Goal: Task Accomplishment & Management: Use online tool/utility

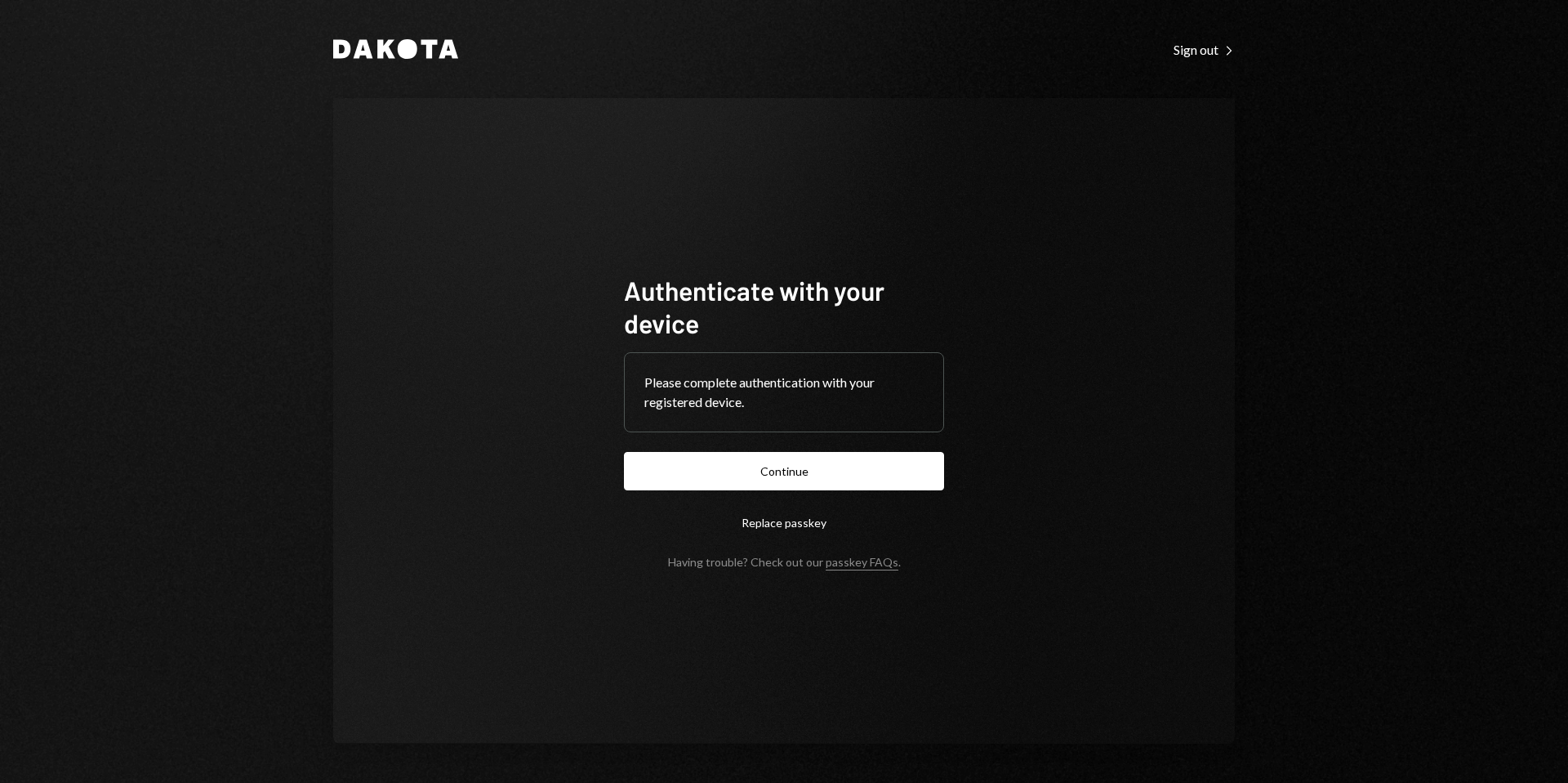
click at [826, 467] on button "Continue" at bounding box center [784, 471] width 320 height 38
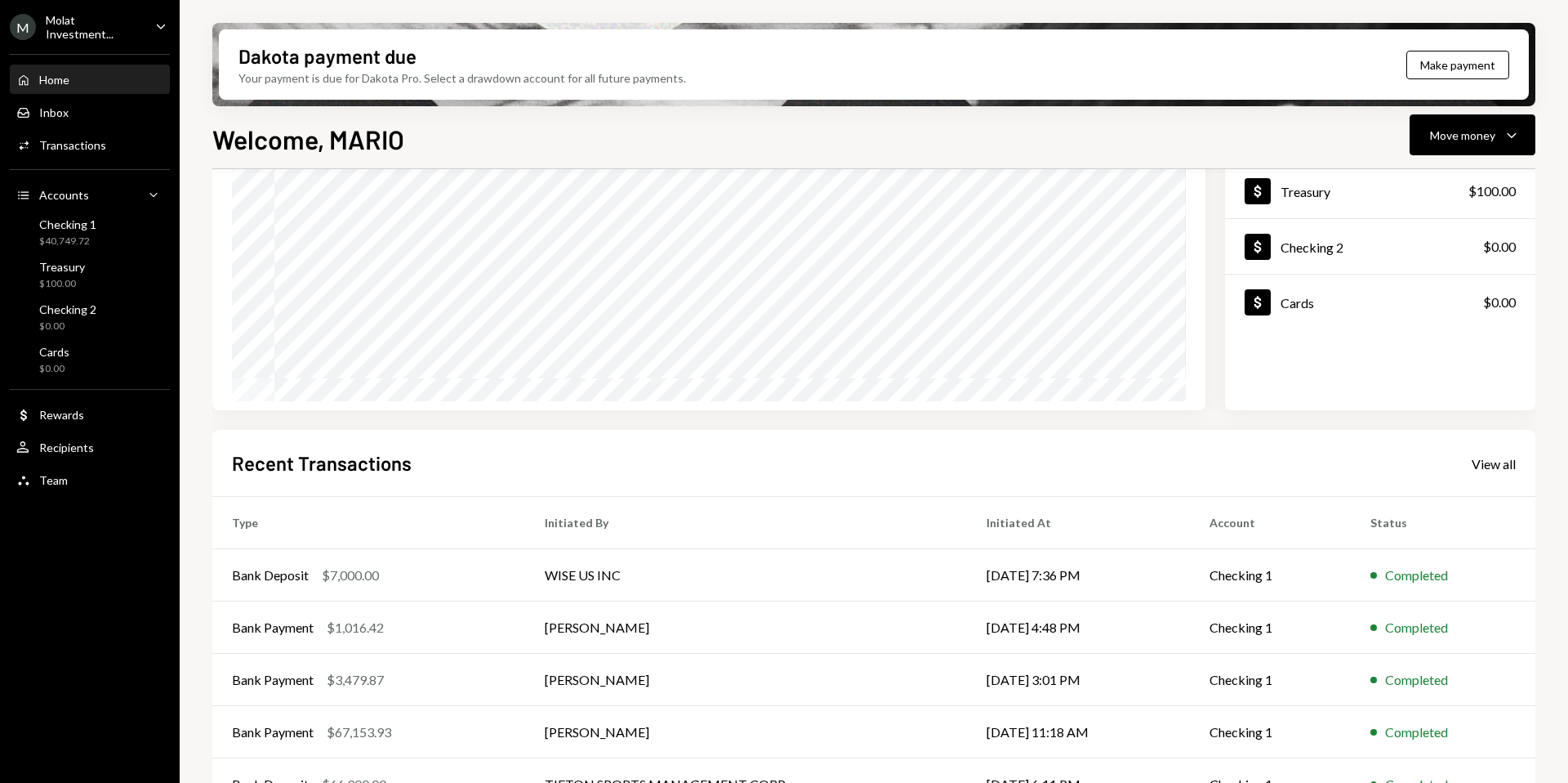
scroll to position [170, 0]
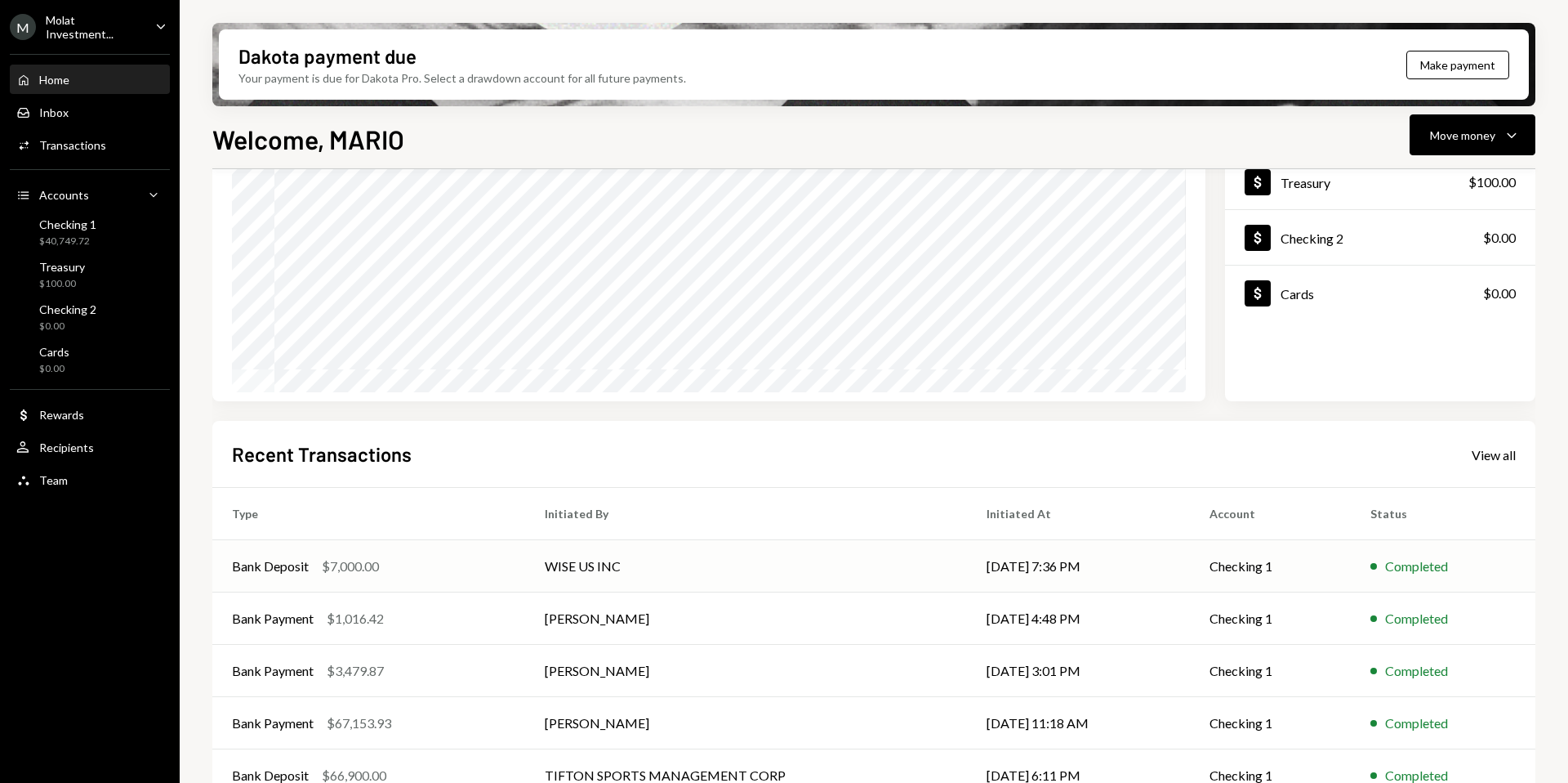
click at [646, 560] on td "WISE US INC" at bounding box center [746, 565] width 442 height 52
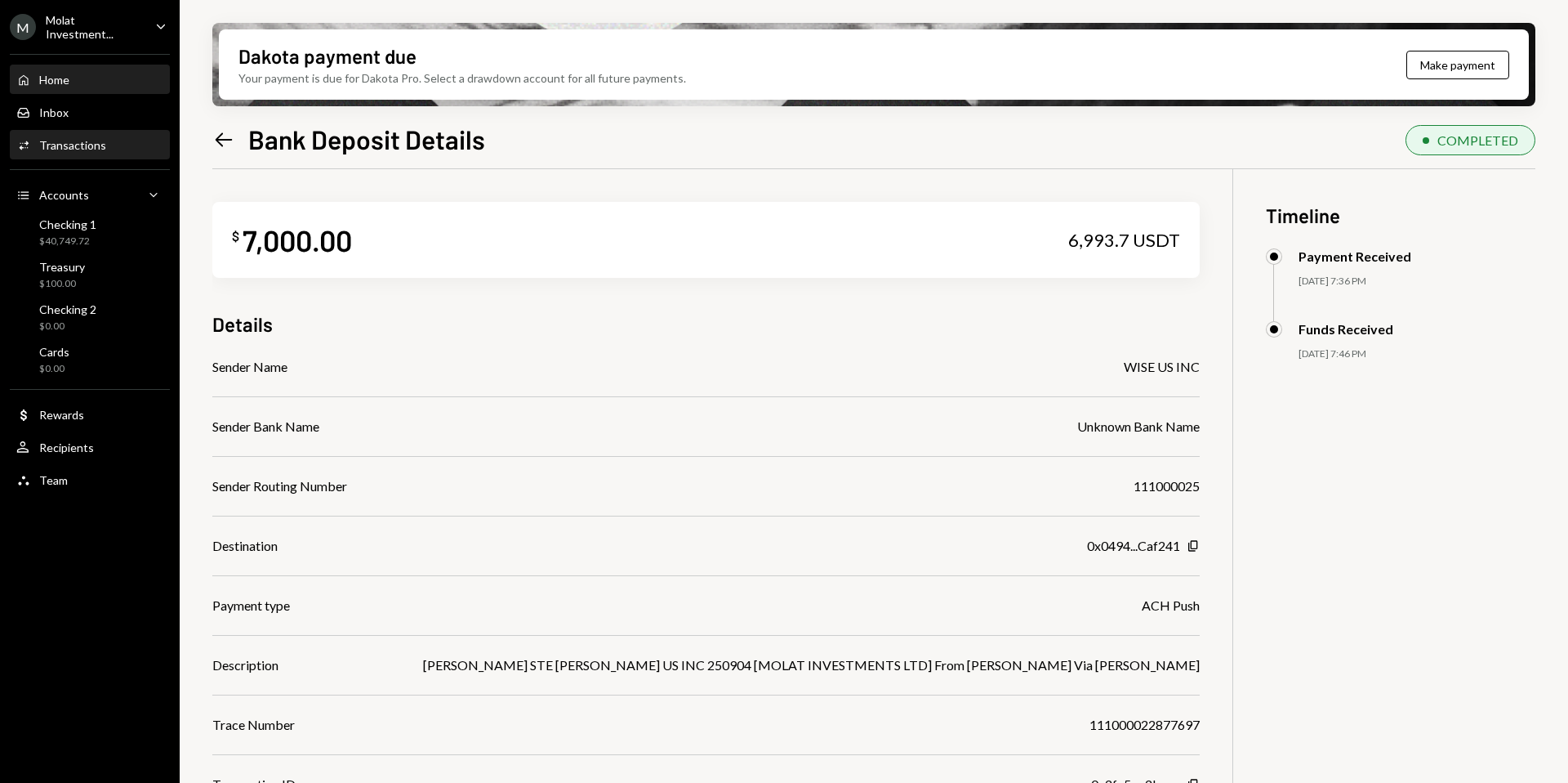
click at [63, 81] on div "Home" at bounding box center [54, 80] width 30 height 14
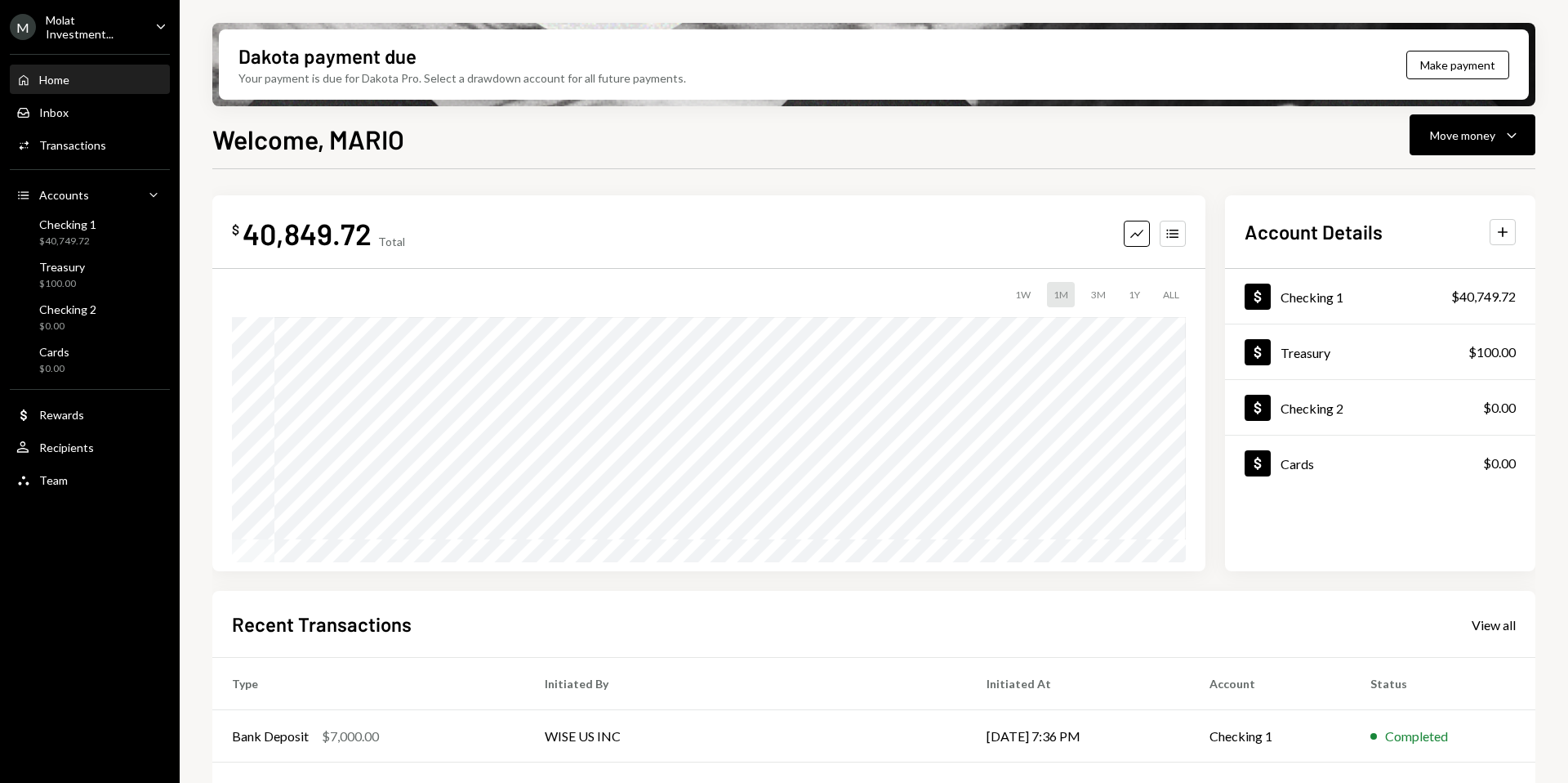
click at [104, 29] on div "Molat Investment..." at bounding box center [94, 27] width 96 height 27
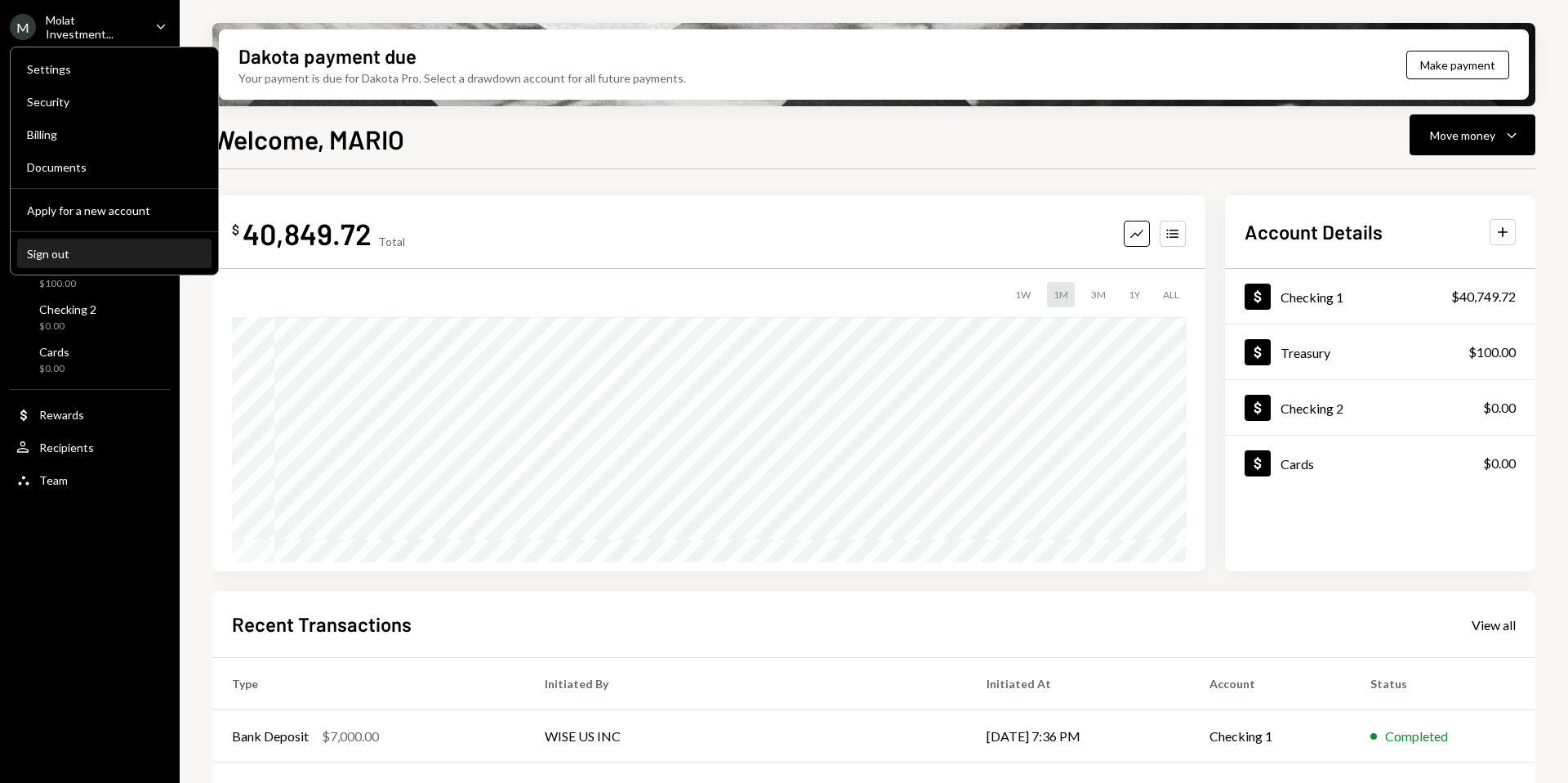
click at [53, 257] on div "Sign out" at bounding box center [114, 254] width 175 height 14
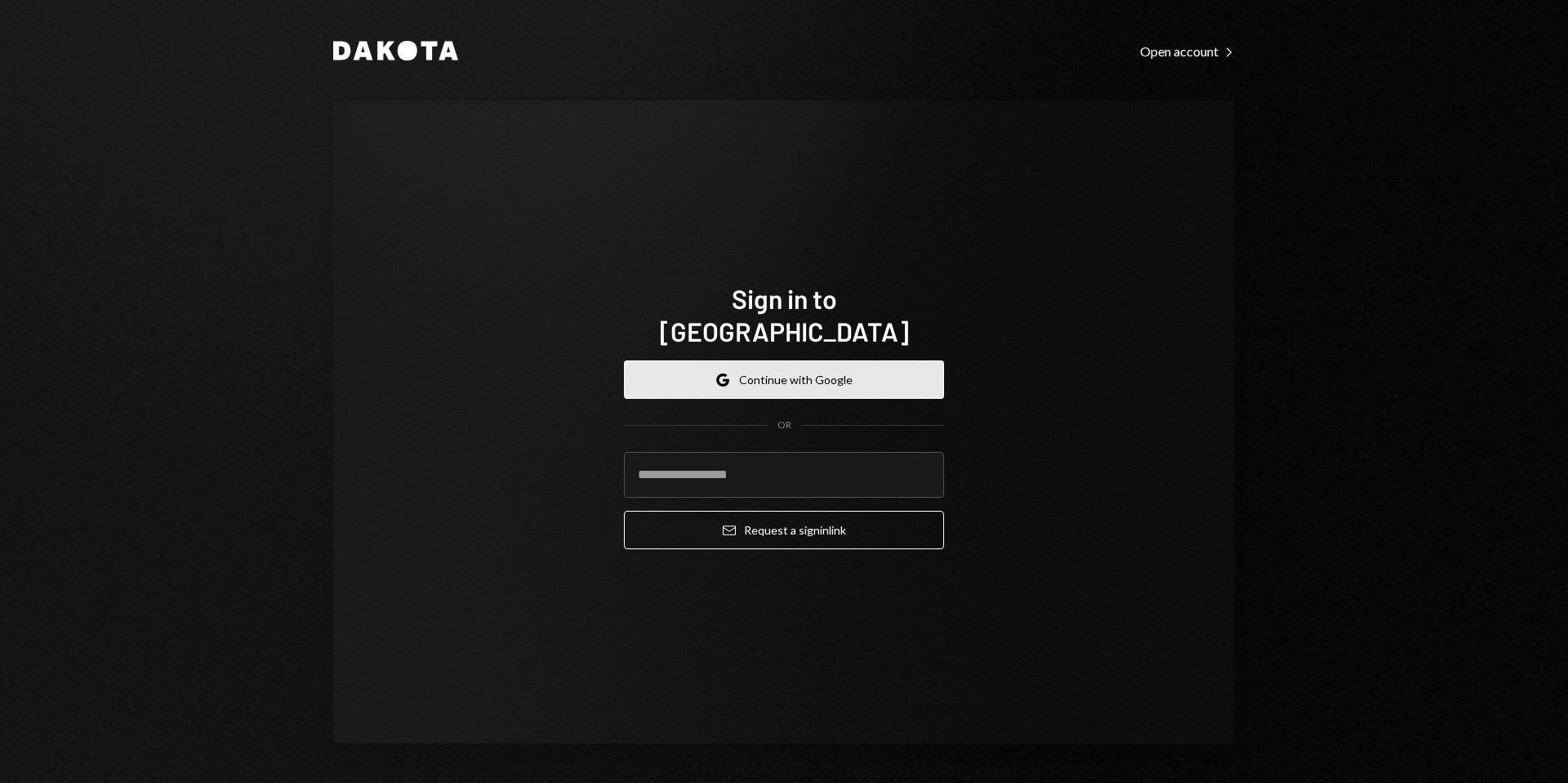
click at [778, 360] on button "Google Continue with Google" at bounding box center [784, 379] width 320 height 38
click at [814, 372] on button "Google Continue with Google" at bounding box center [784, 379] width 320 height 38
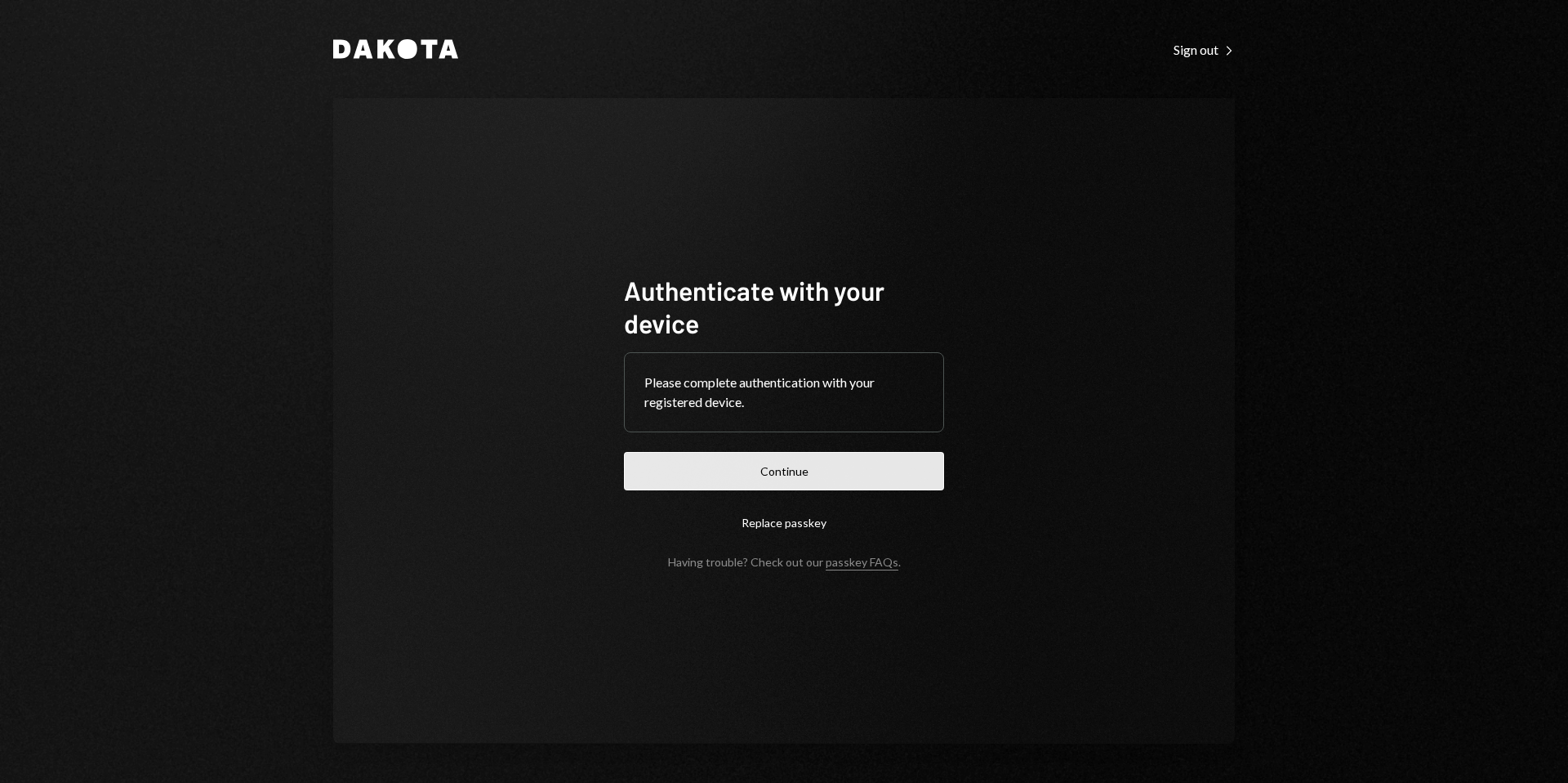
click at [838, 474] on button "Continue" at bounding box center [784, 471] width 320 height 38
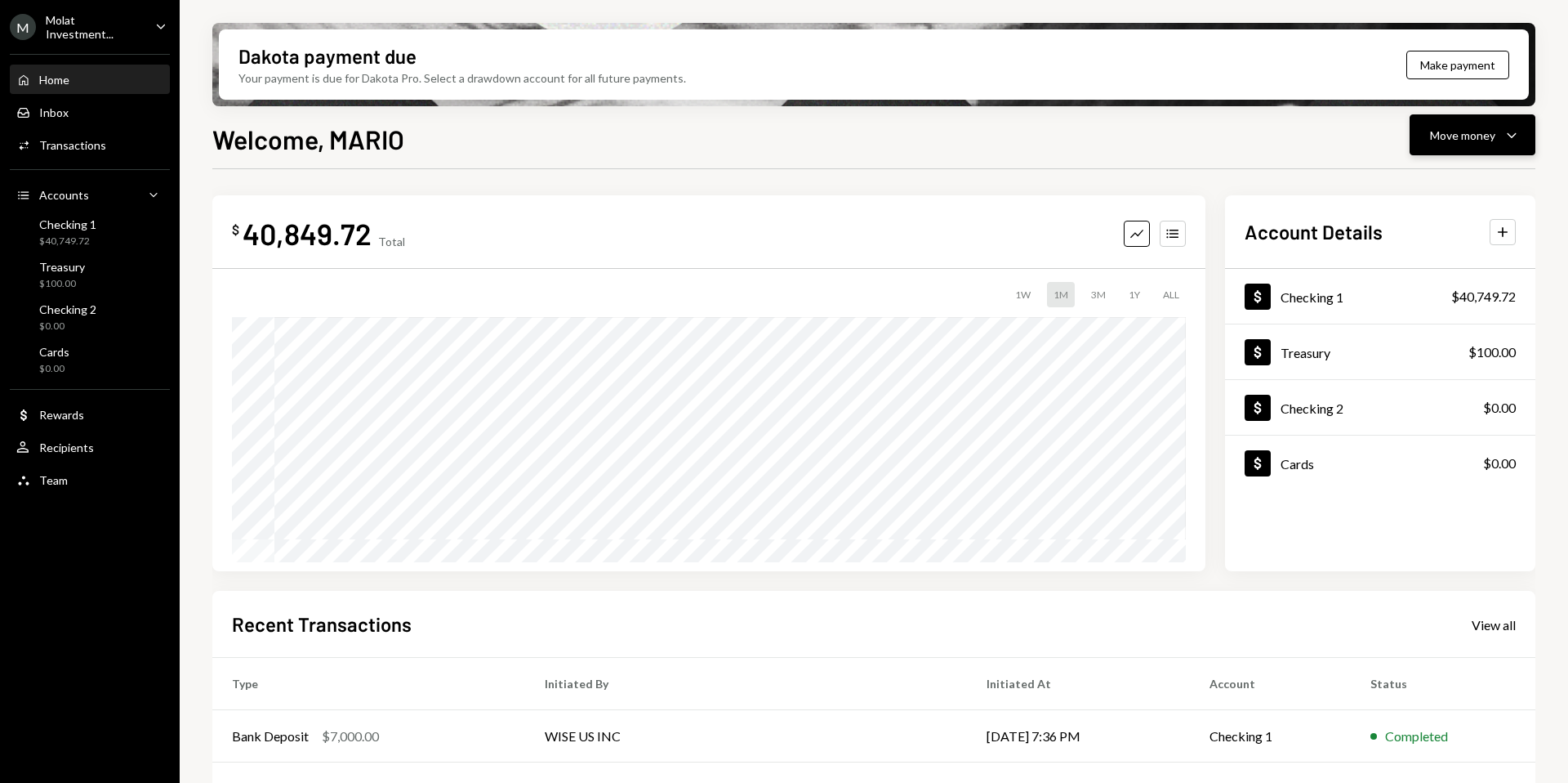
click at [1457, 137] on div "Move money" at bounding box center [1463, 134] width 65 height 17
click at [1411, 176] on div "Send" at bounding box center [1459, 184] width 119 height 17
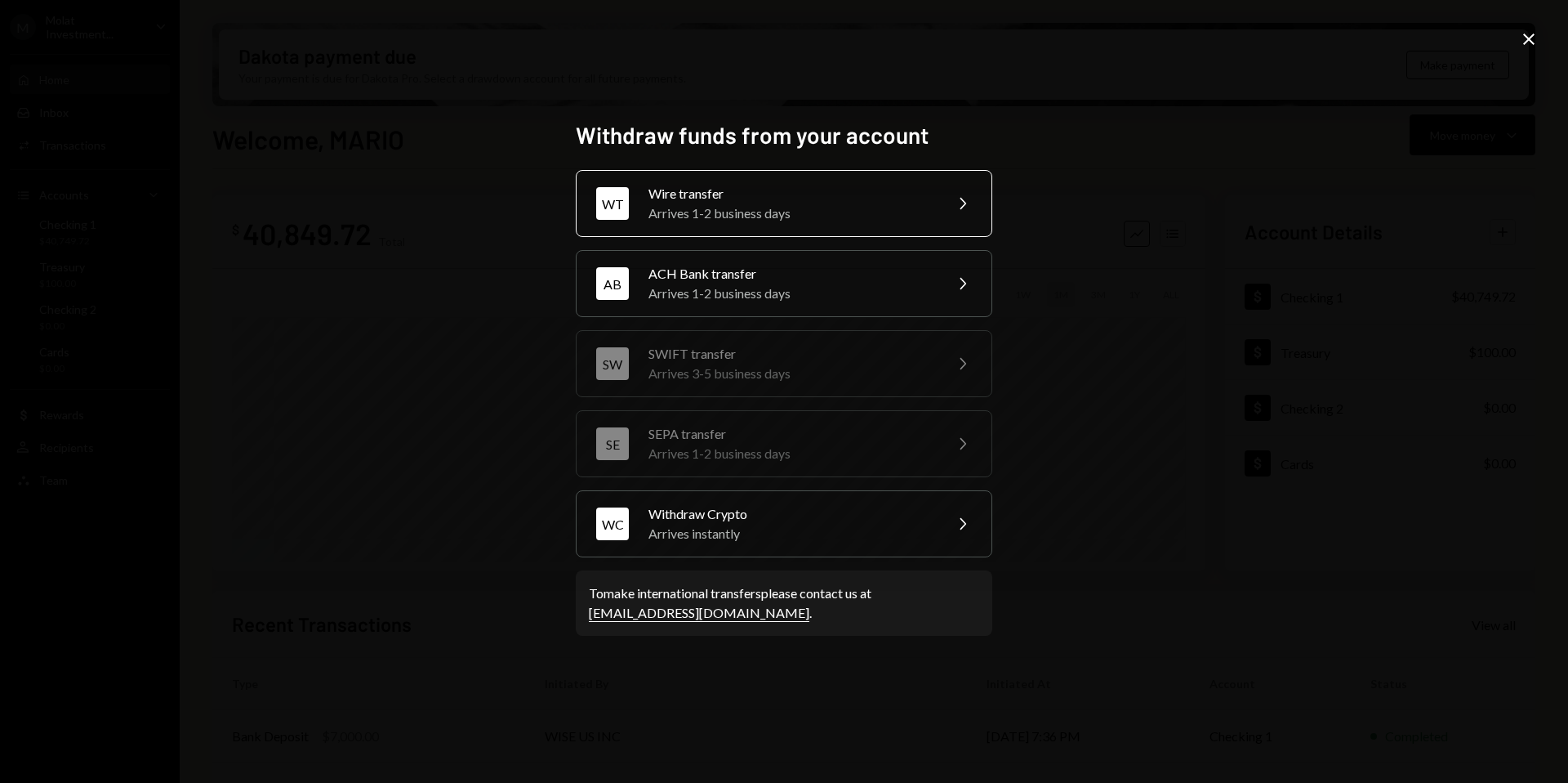
click at [826, 203] on div "Arrives 1-2 business days" at bounding box center [790, 213] width 284 height 19
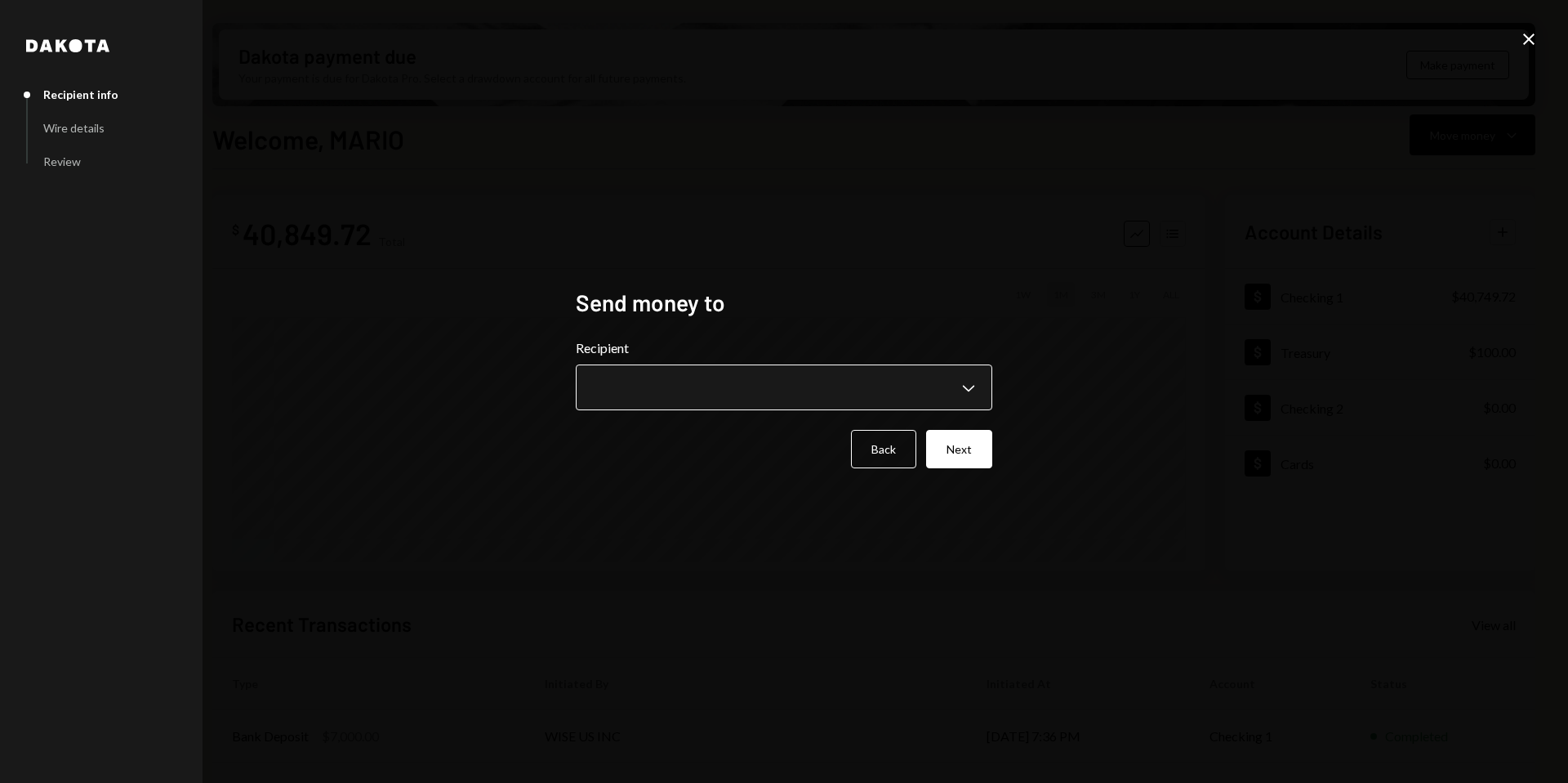
click at [761, 370] on body "M Molat Investment... Caret Down Home Home Inbox Inbox Activities Transactions …" at bounding box center [784, 391] width 1568 height 783
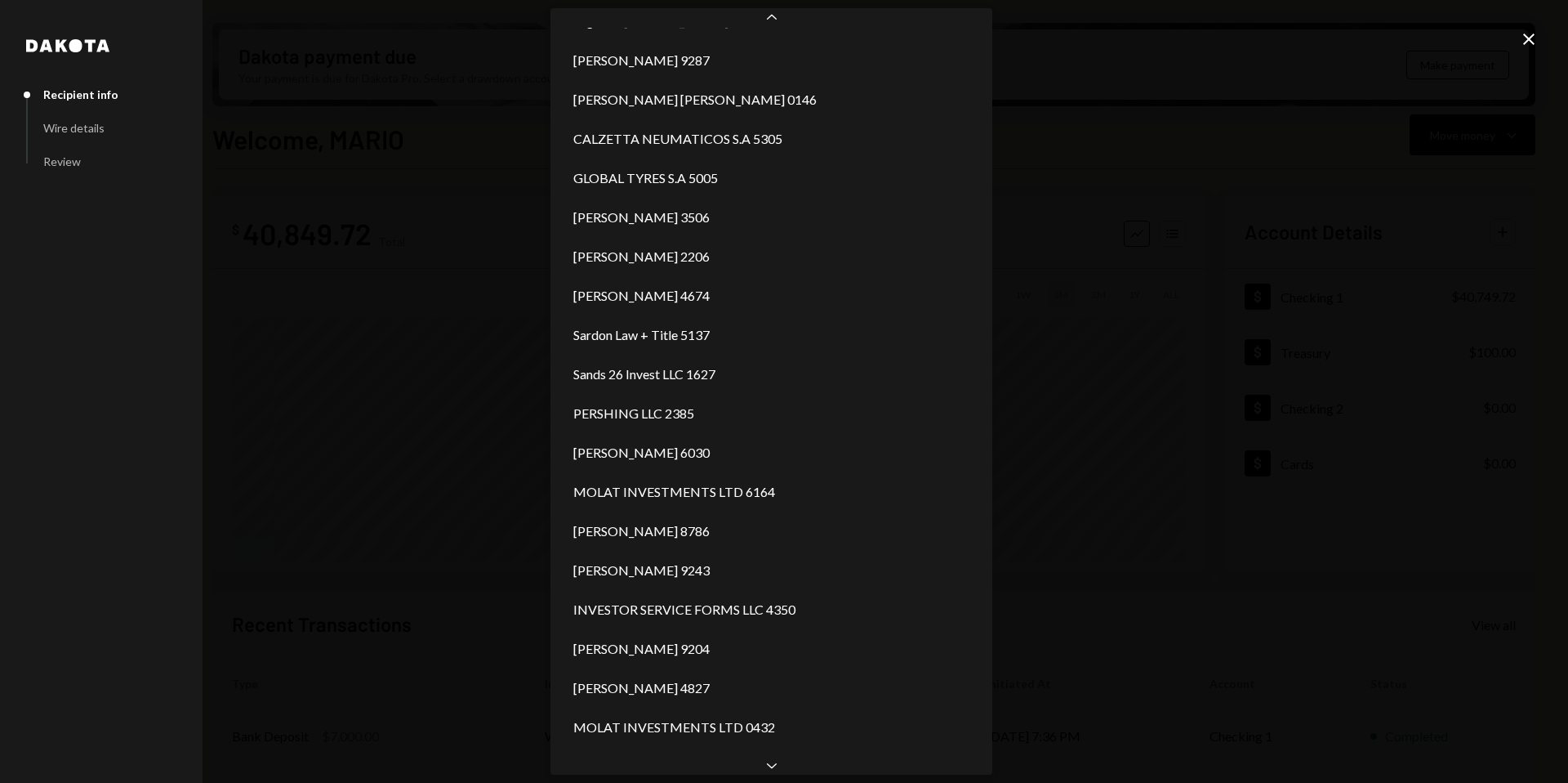
scroll to position [2582, 0]
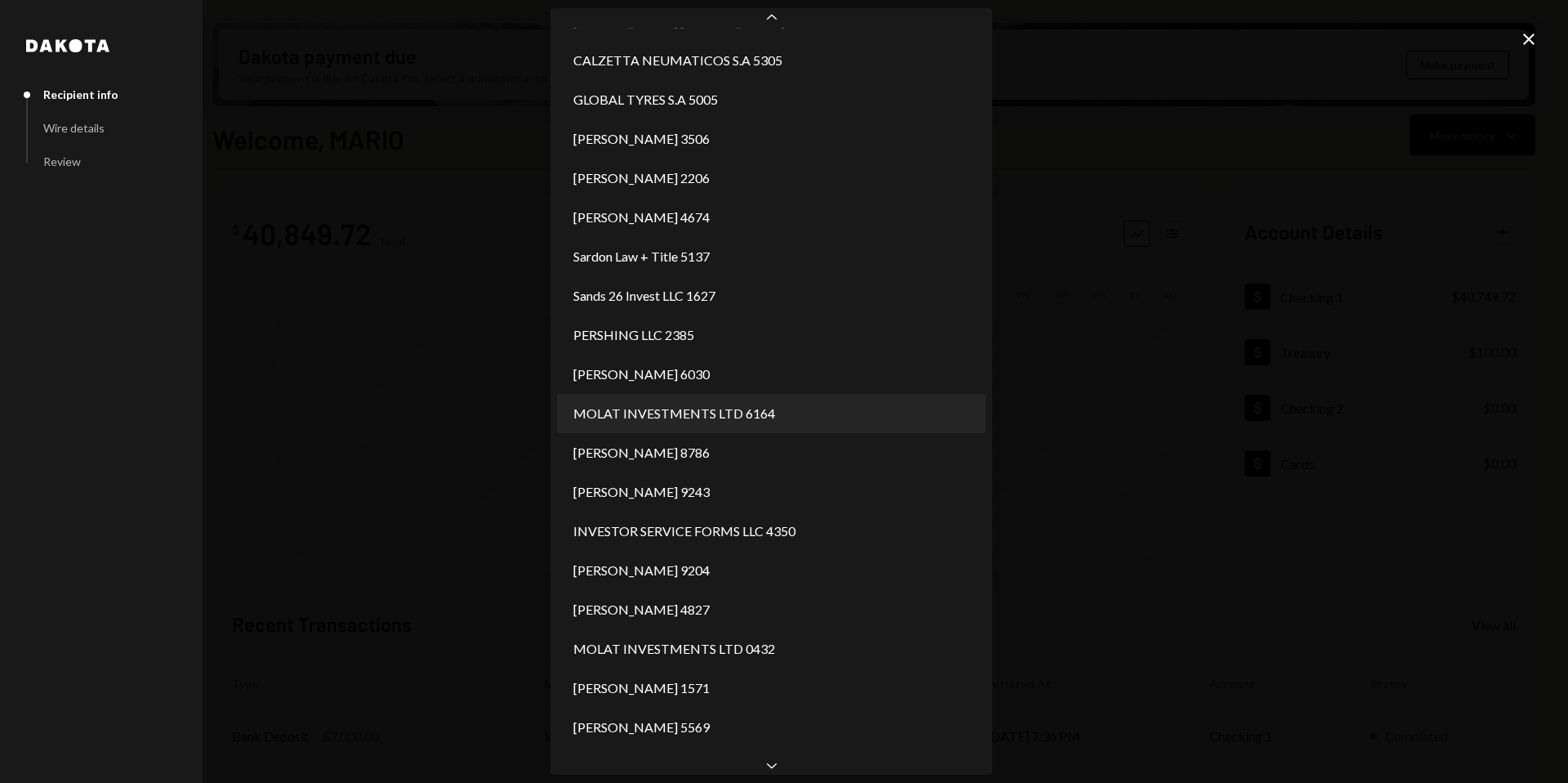
select select "**********"
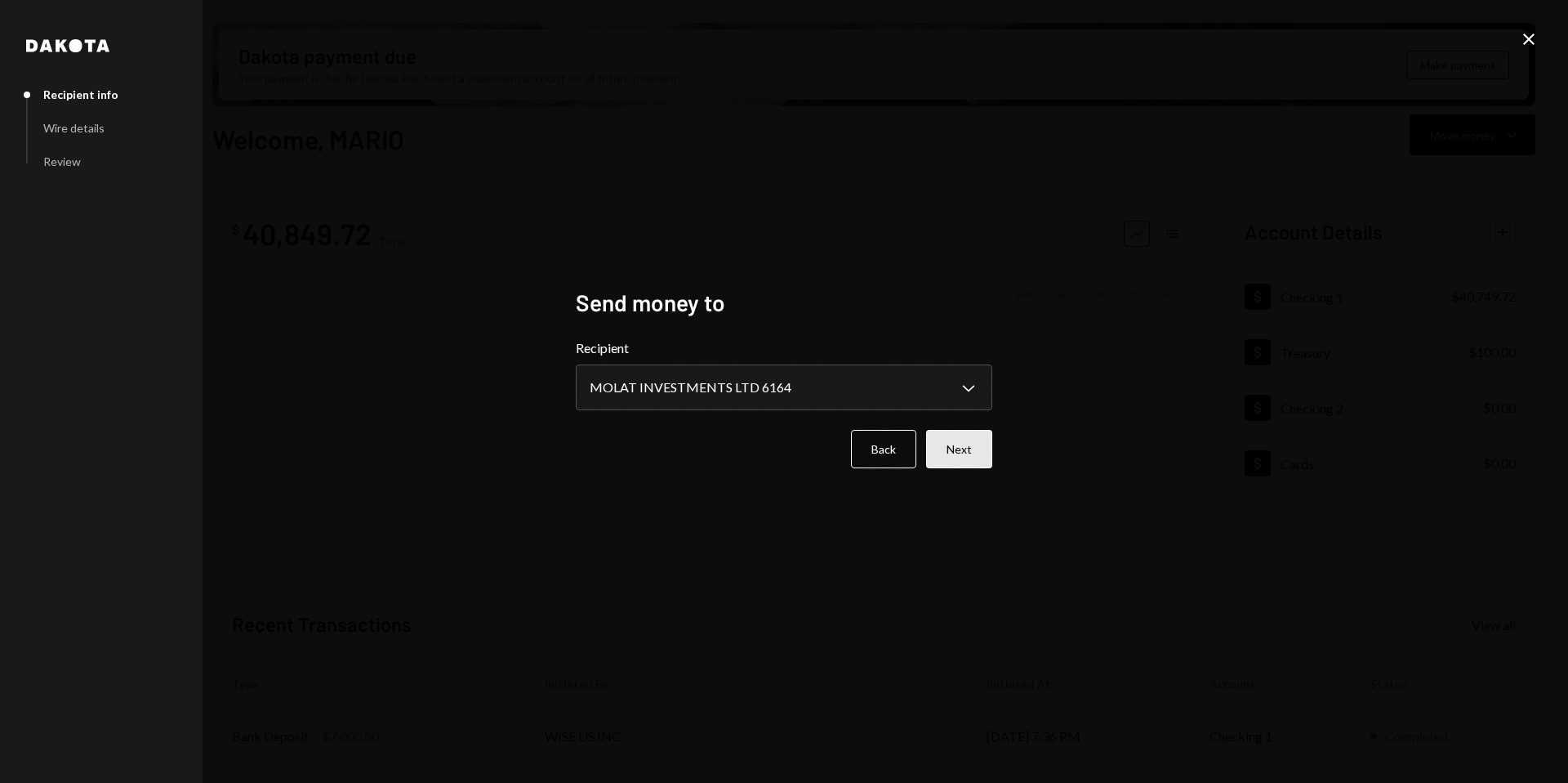
click at [966, 449] on button "Next" at bounding box center [959, 449] width 66 height 38
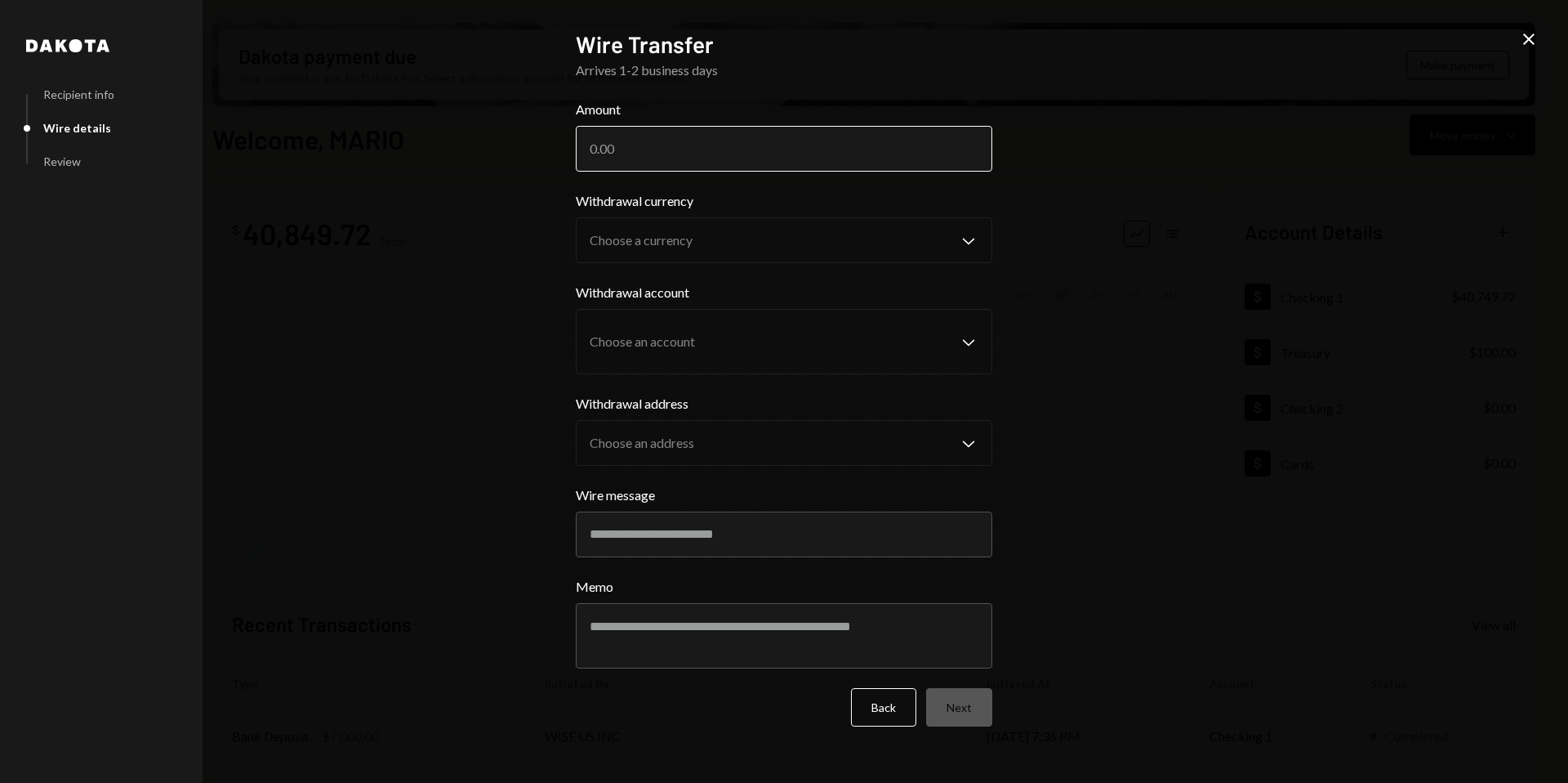
click at [629, 149] on input "Amount" at bounding box center [784, 149] width 417 height 46
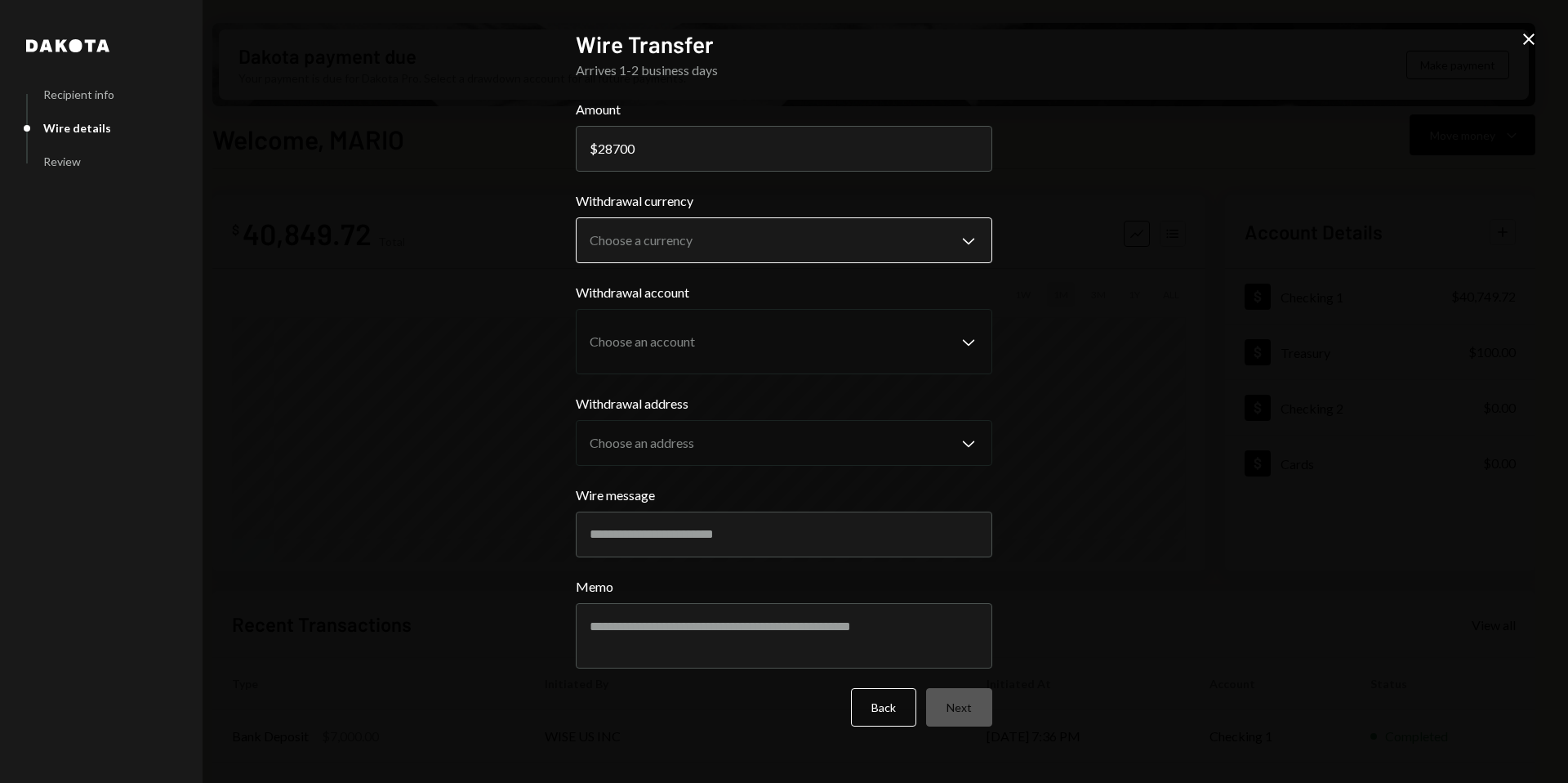
type input "28700"
click at [879, 256] on body "M Molat Investment... Caret Down Home Home Inbox Inbox Activities Transactions …" at bounding box center [784, 391] width 1568 height 783
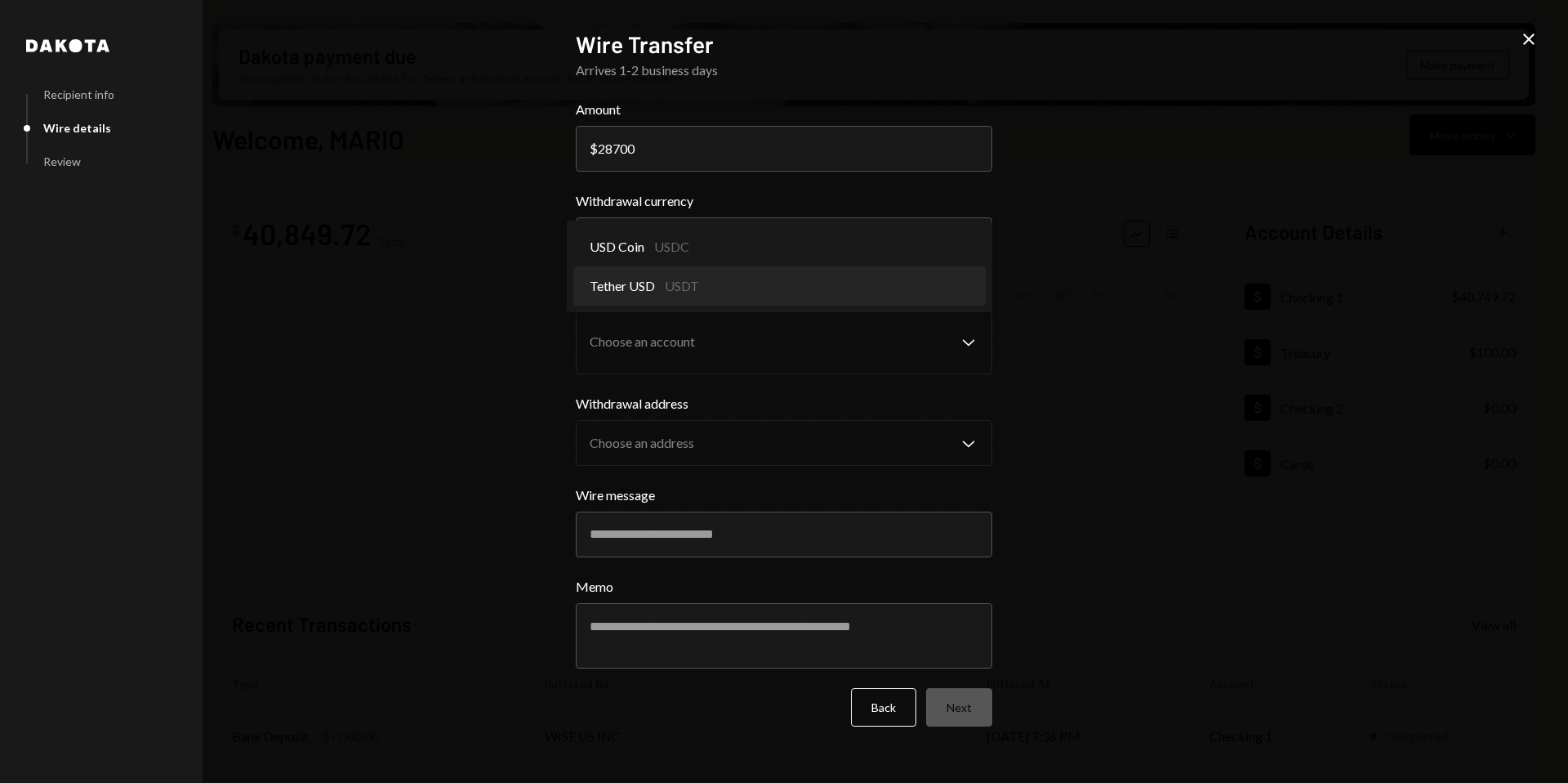
select select "****"
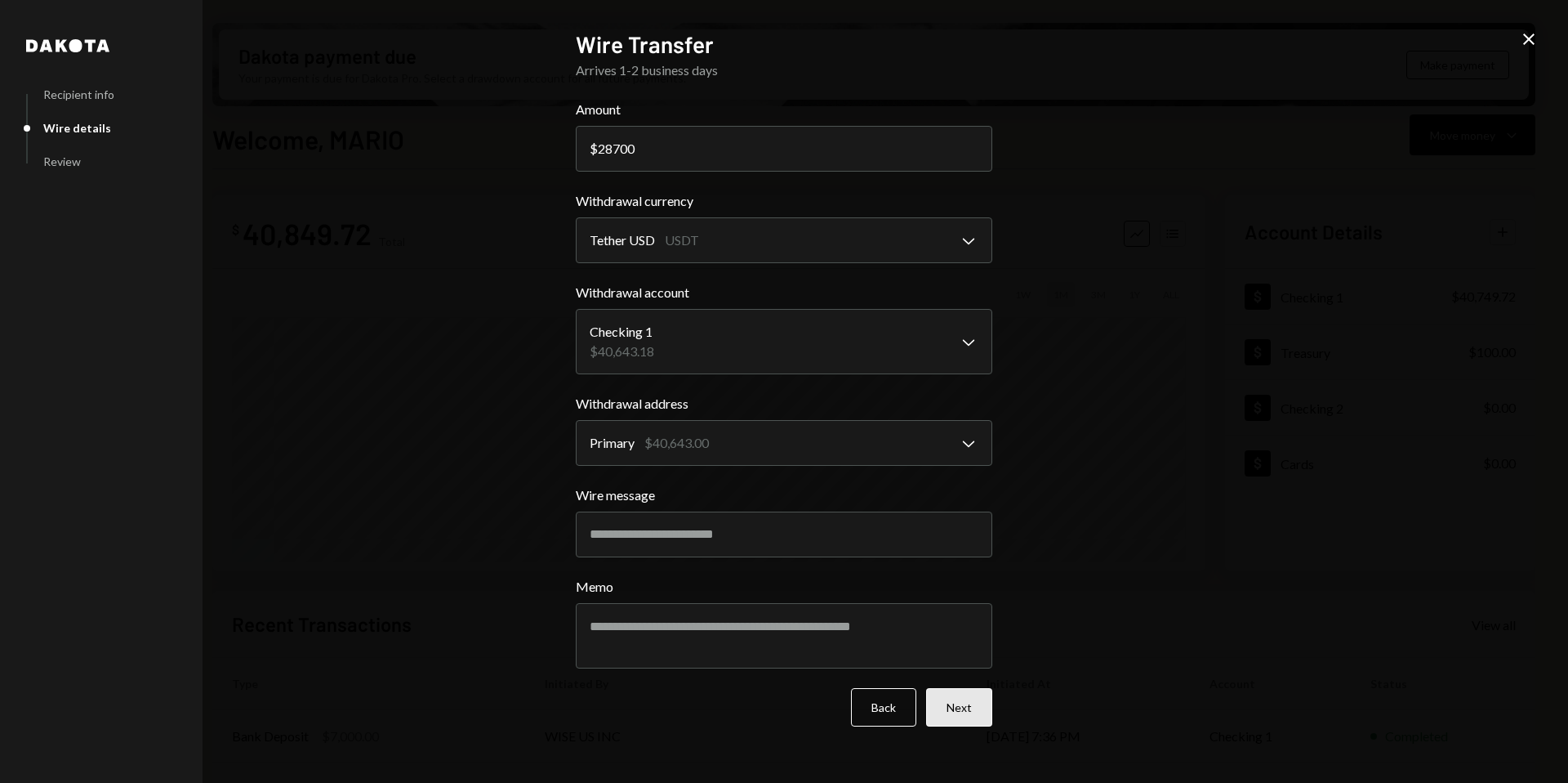
click at [955, 699] on button "Next" at bounding box center [959, 706] width 66 height 38
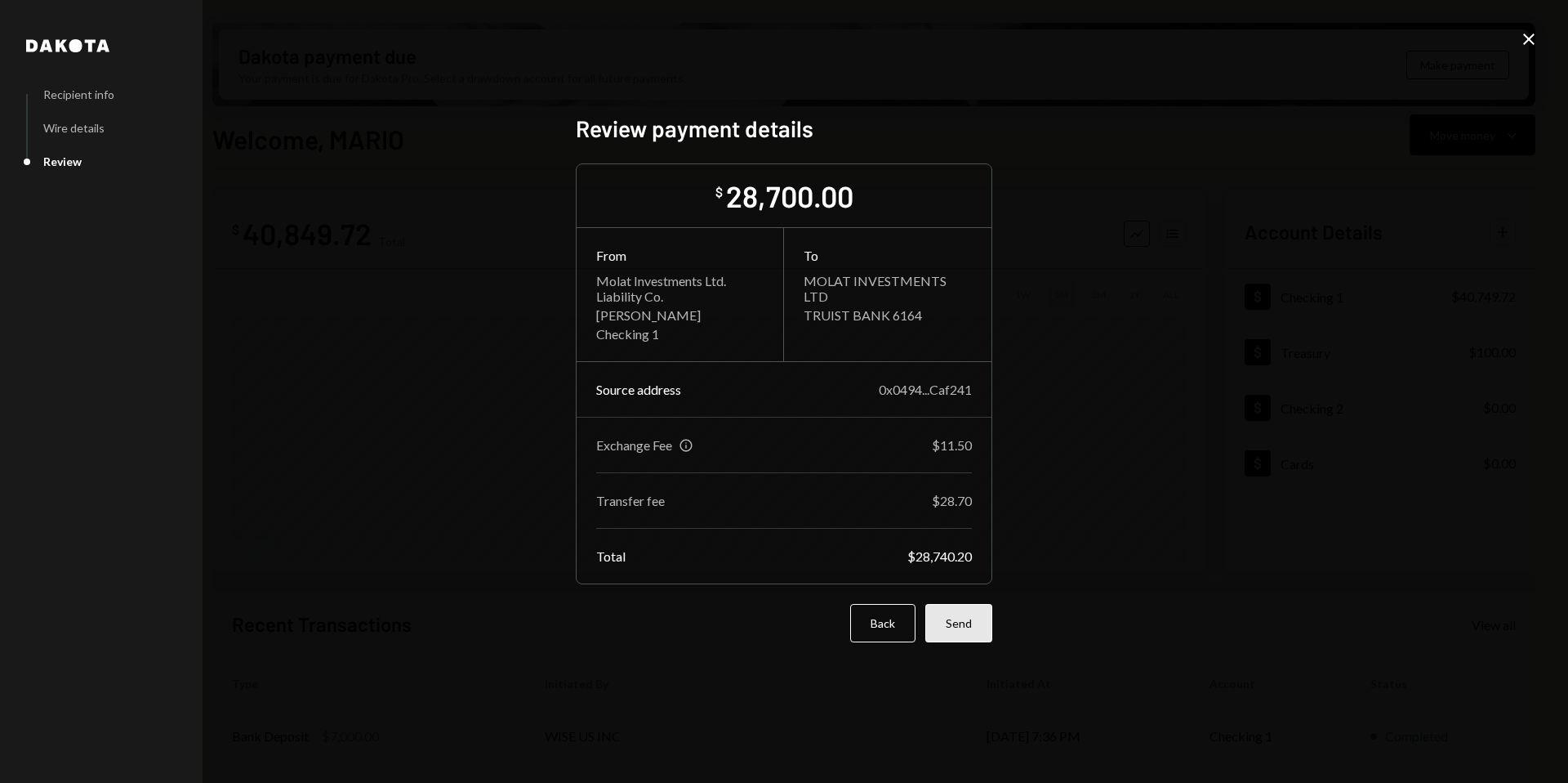
click at [968, 631] on button "Send" at bounding box center [959, 622] width 67 height 38
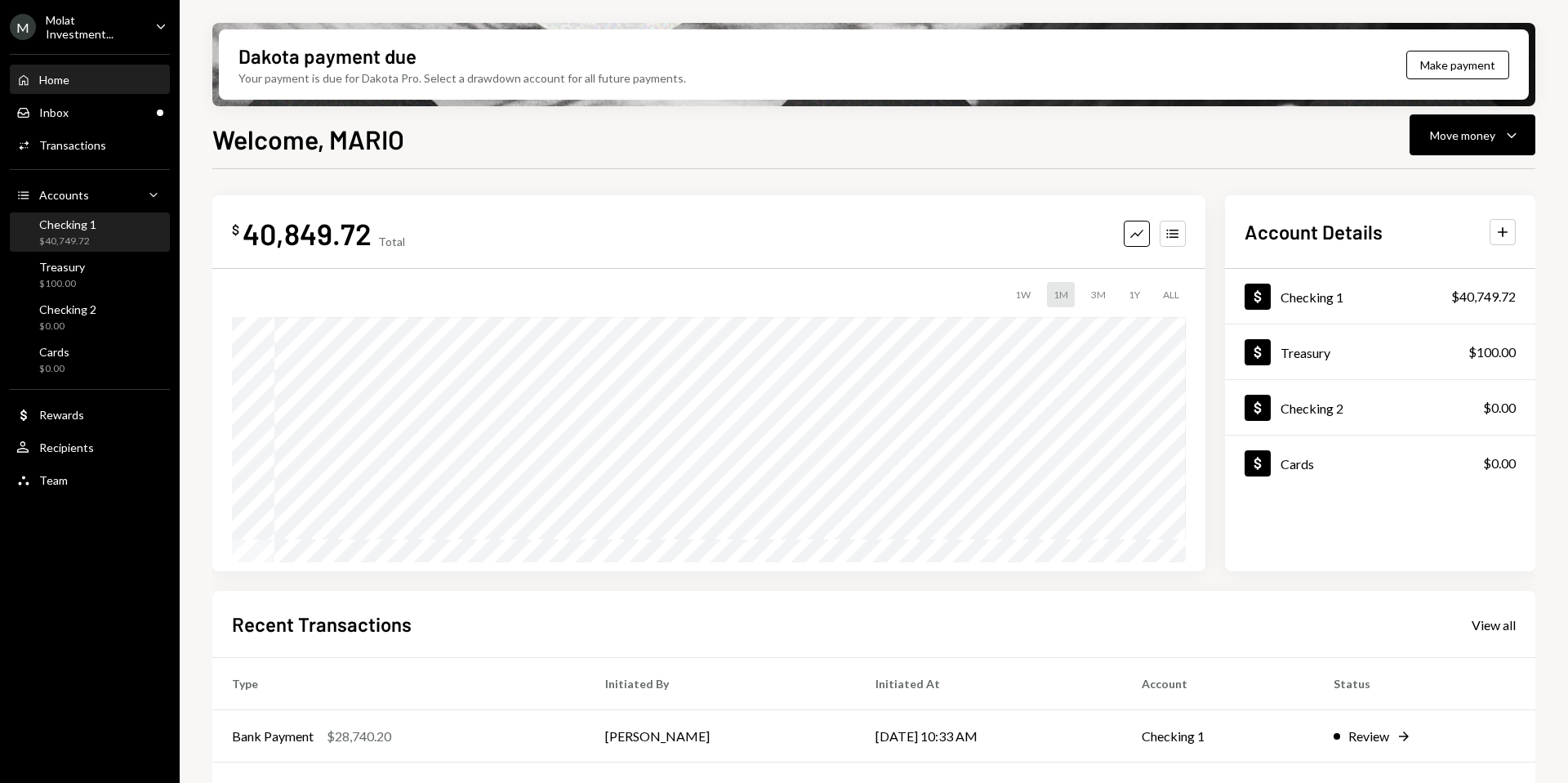
click at [69, 234] on div "$40,749.72" at bounding box center [67, 242] width 57 height 14
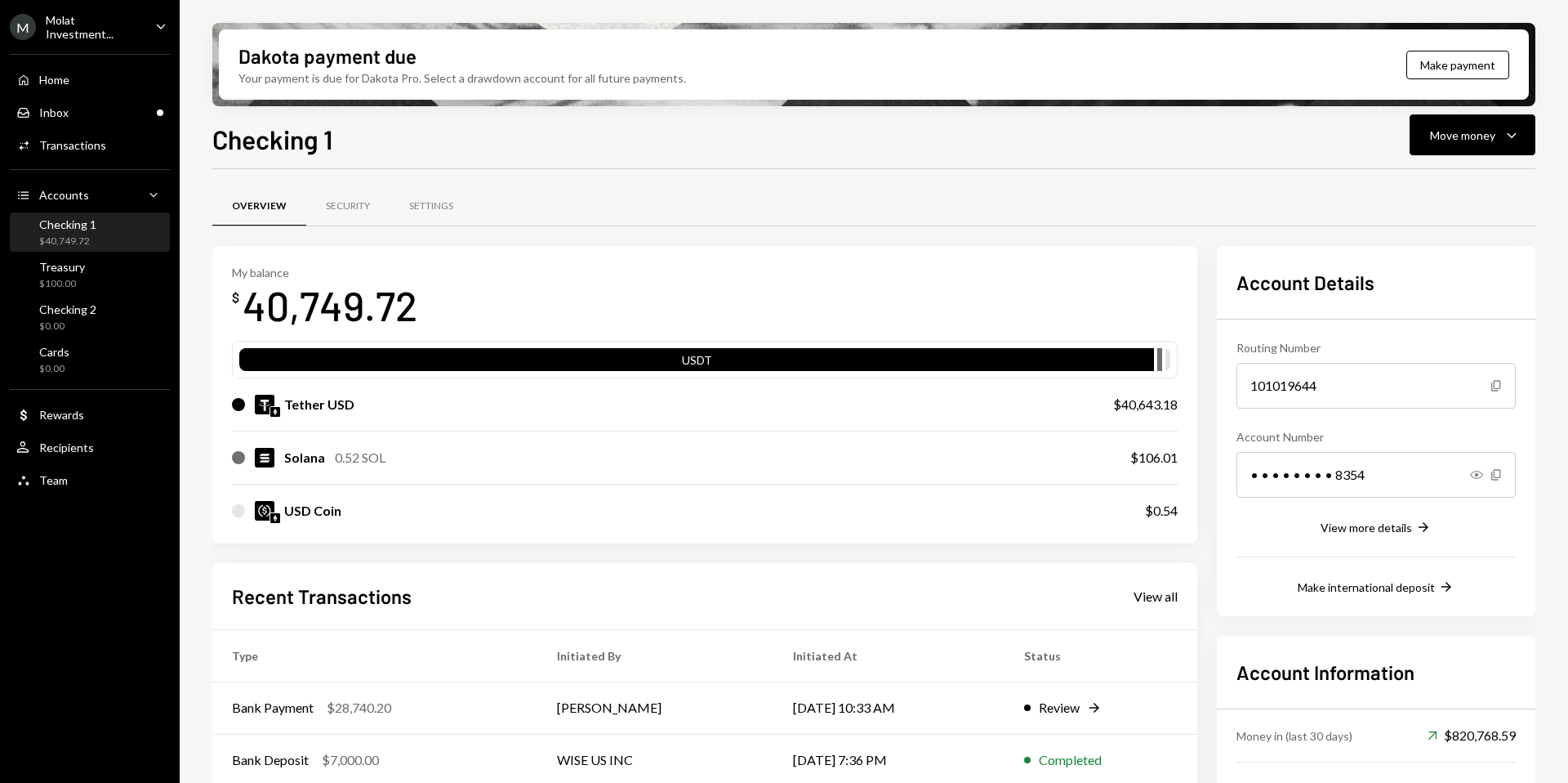
click at [68, 293] on div "Home Home Inbox Inbox Activities Transactions Accounts Accounts Caret Down Chec…" at bounding box center [89, 271] width 180 height 453
click at [90, 278] on div "Treasury $100.00" at bounding box center [89, 275] width 147 height 31
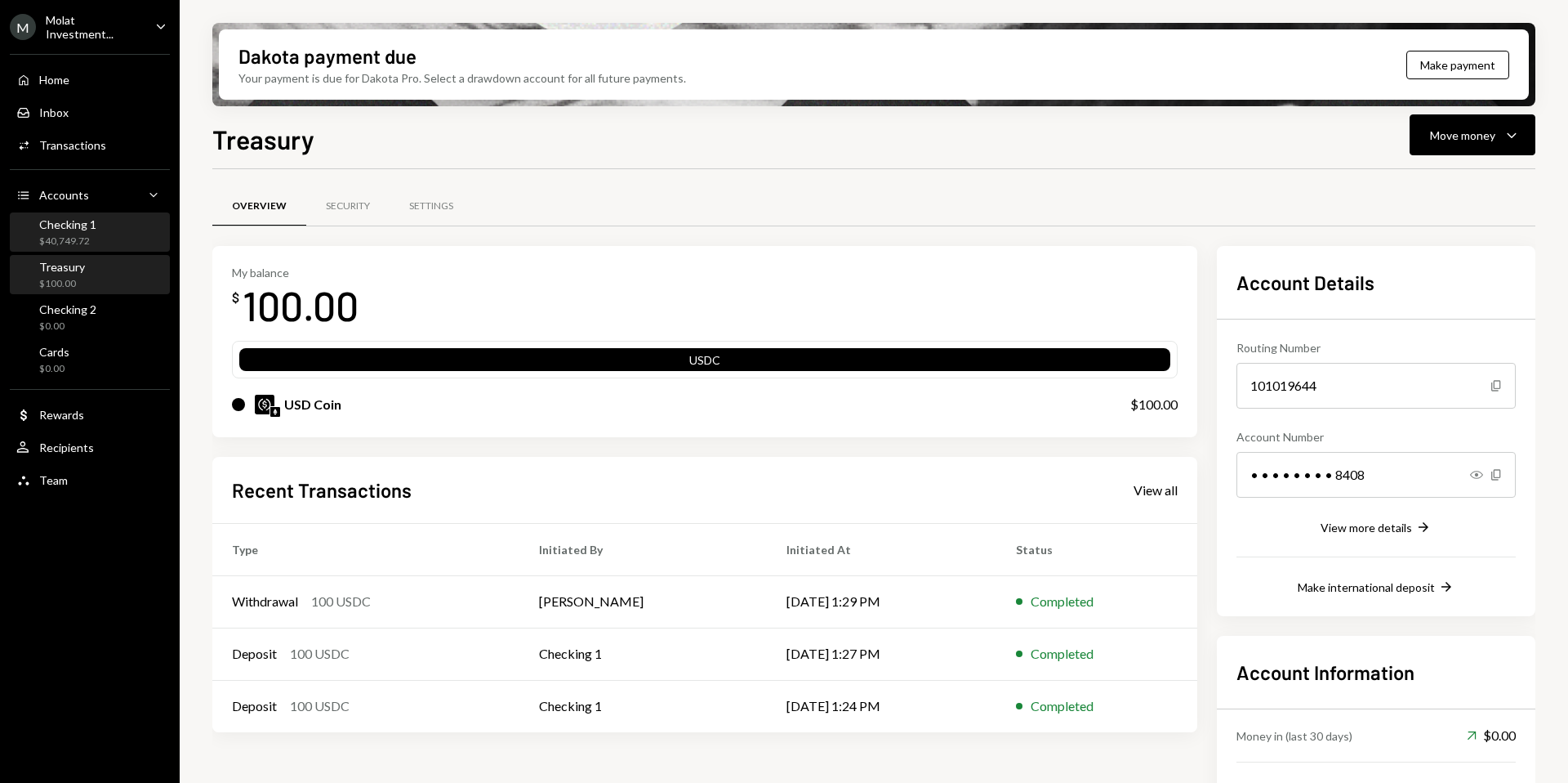
click at [94, 228] on div "Checking 1" at bounding box center [67, 225] width 57 height 14
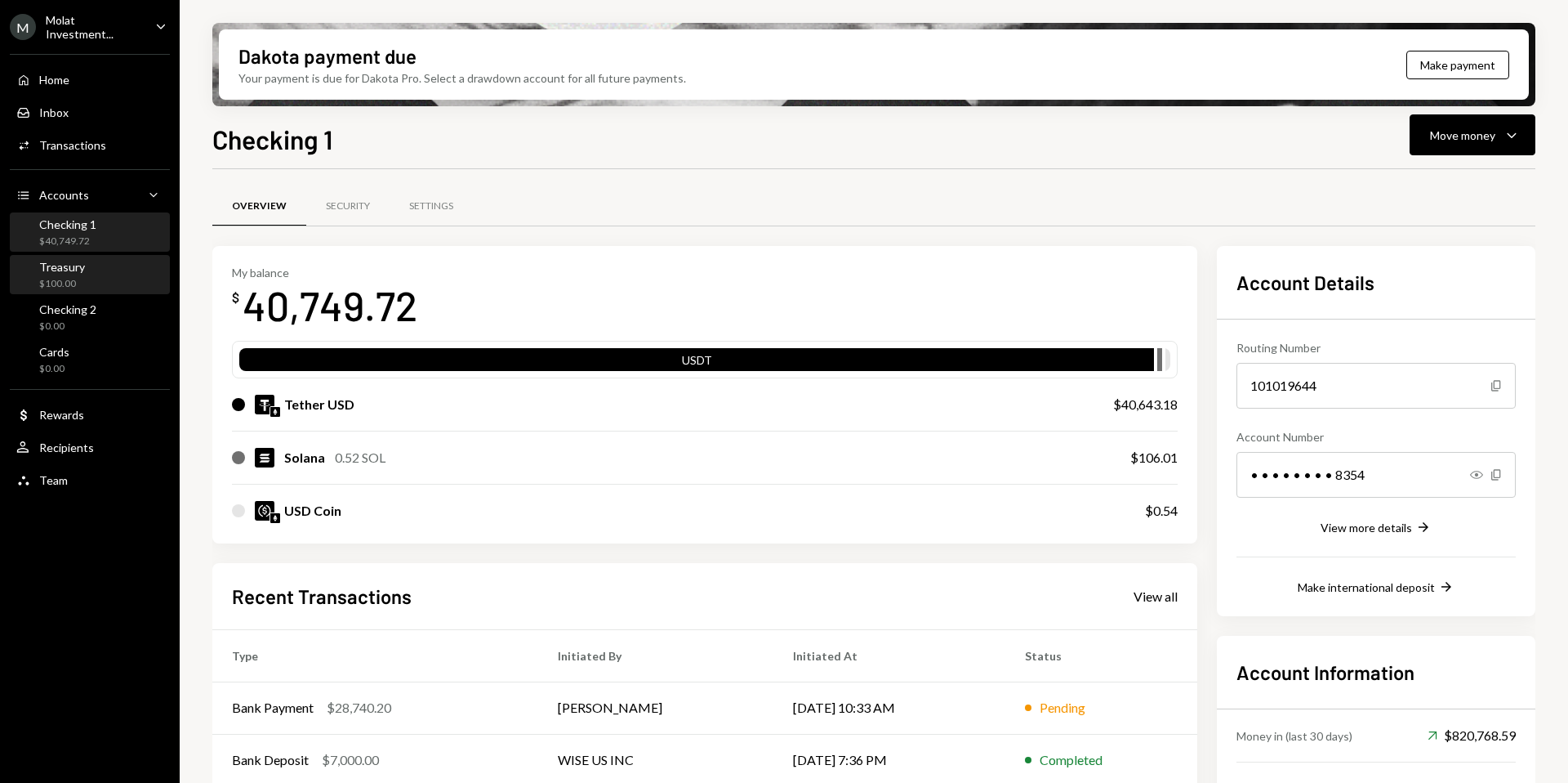
click at [101, 281] on div "Treasury $100.00" at bounding box center [89, 275] width 147 height 31
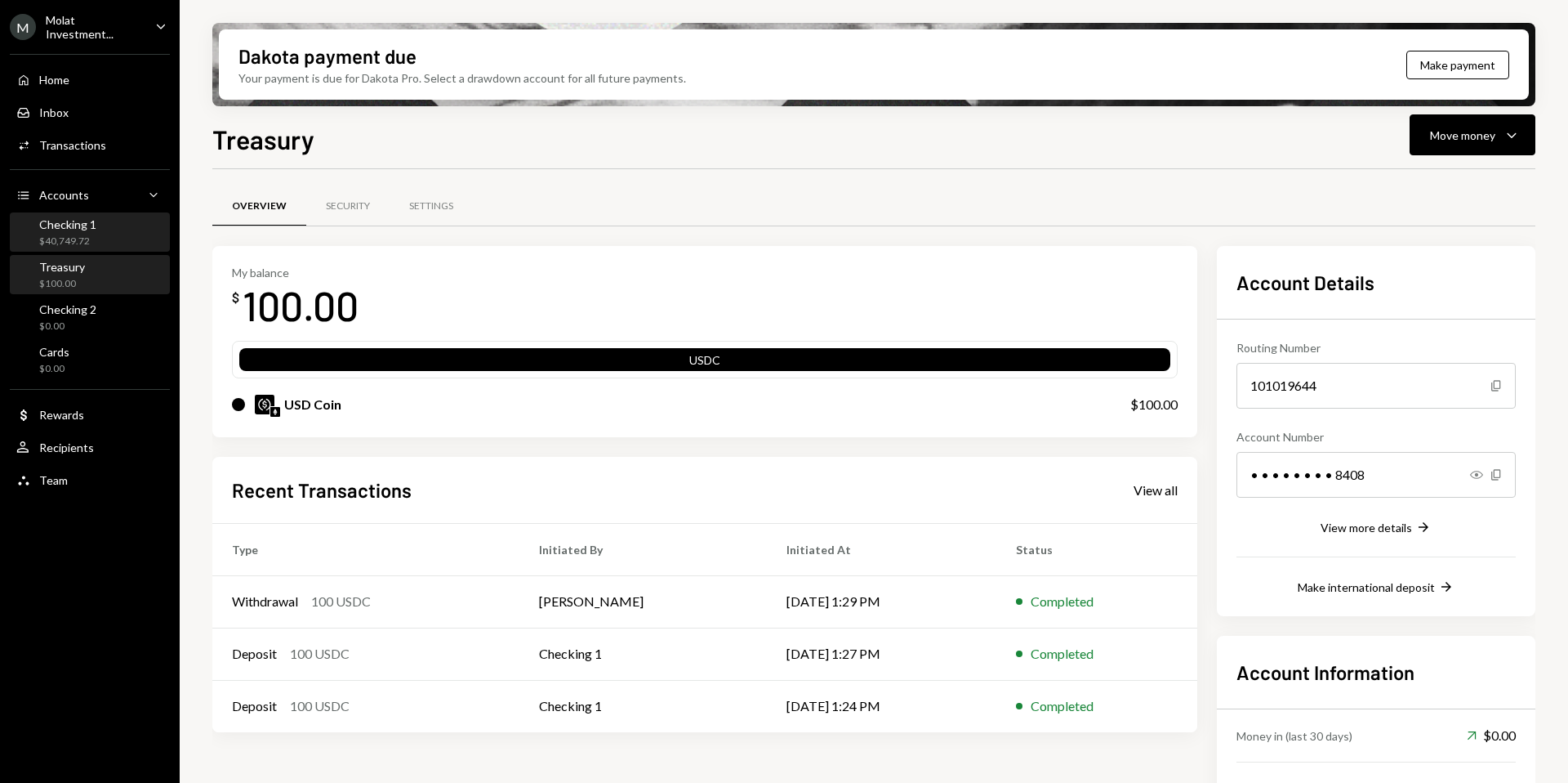
click at [95, 242] on div "Checking 1 $40,749.72" at bounding box center [89, 233] width 147 height 31
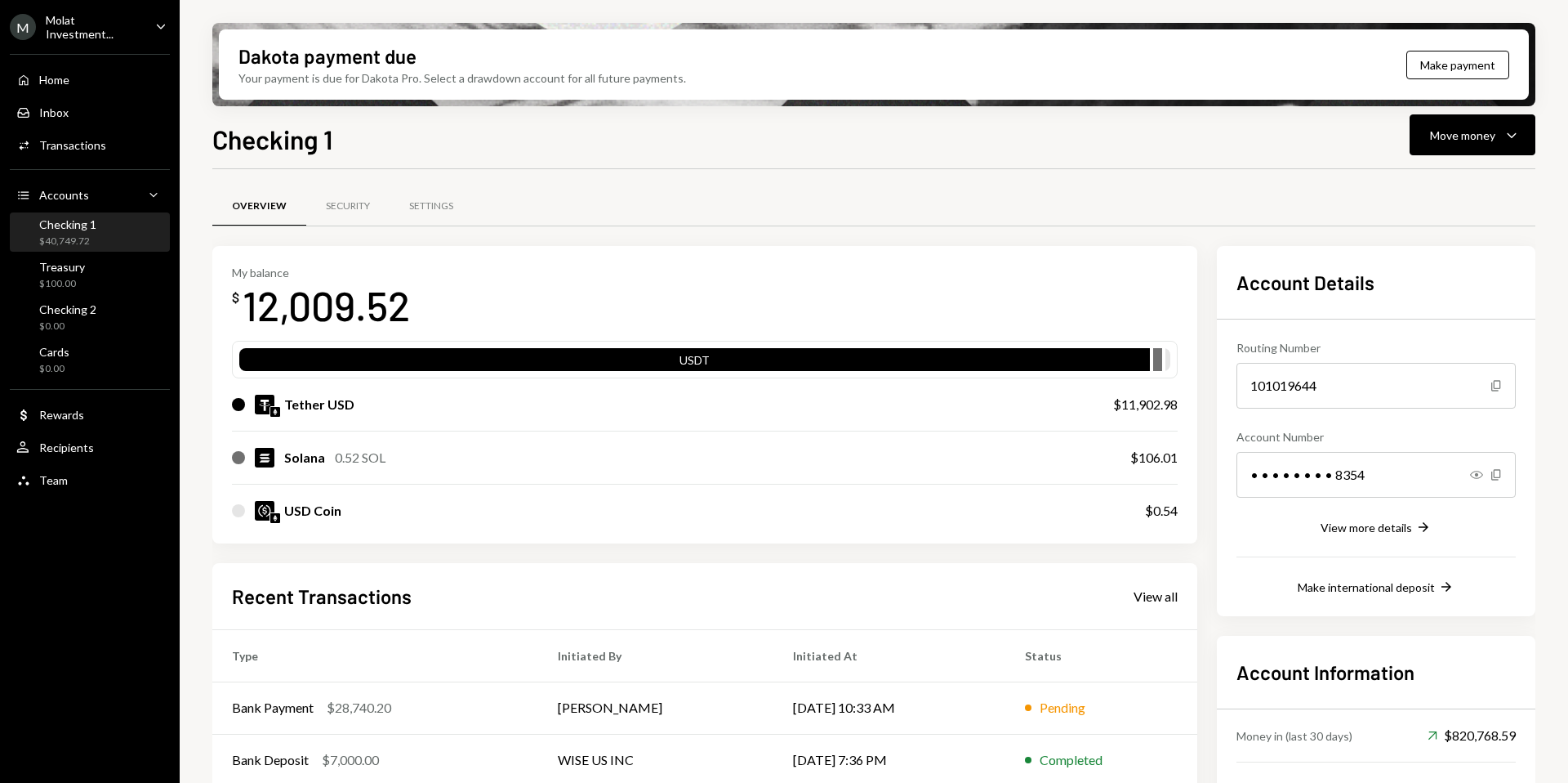
click at [87, 294] on div "Home Home Inbox Inbox Activities Transactions Accounts Accounts Caret Down Chec…" at bounding box center [89, 271] width 180 height 453
click at [79, 20] on div "Molat Investment..." at bounding box center [94, 27] width 96 height 27
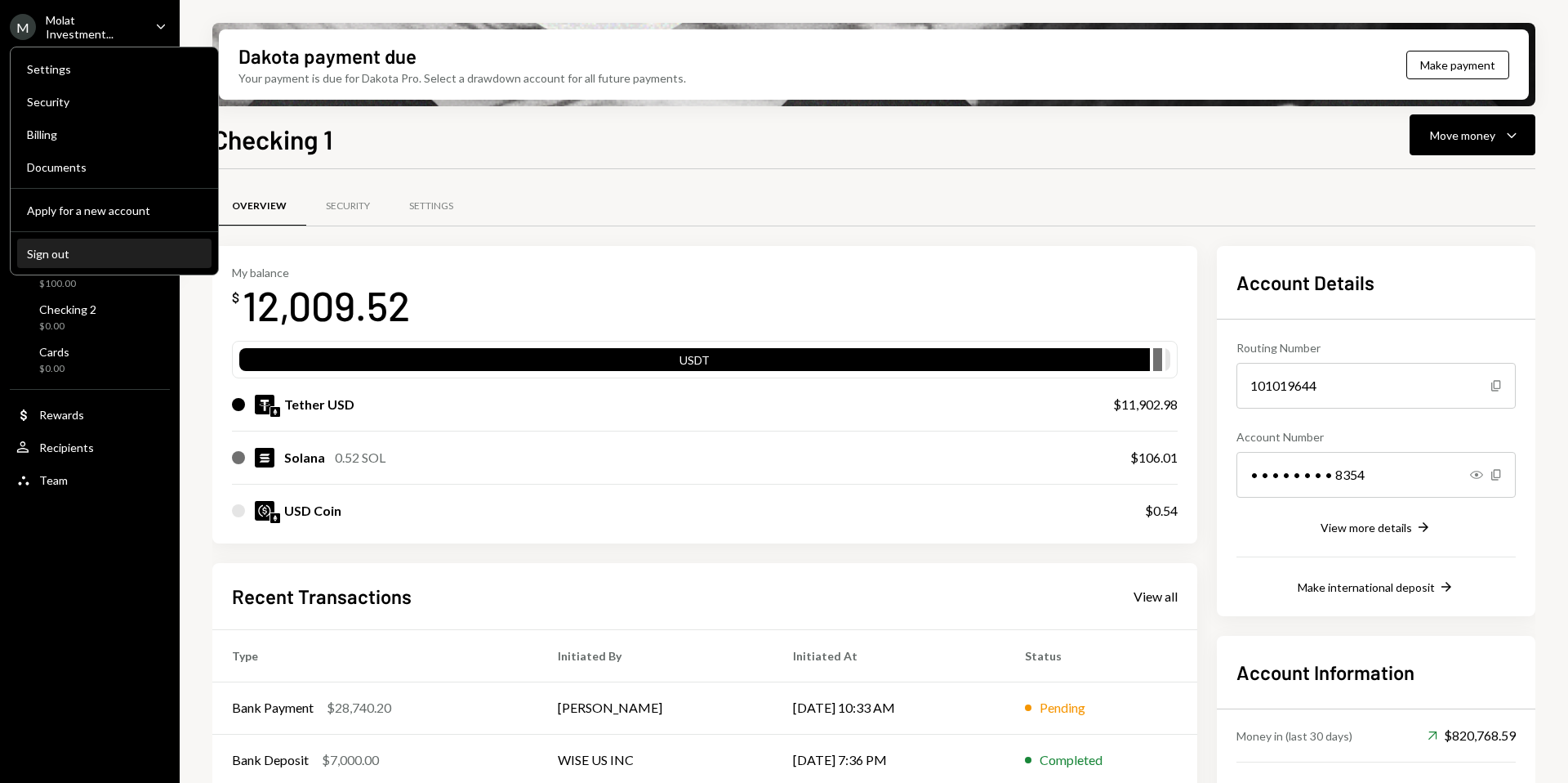
click at [124, 245] on button "Sign out" at bounding box center [114, 254] width 195 height 29
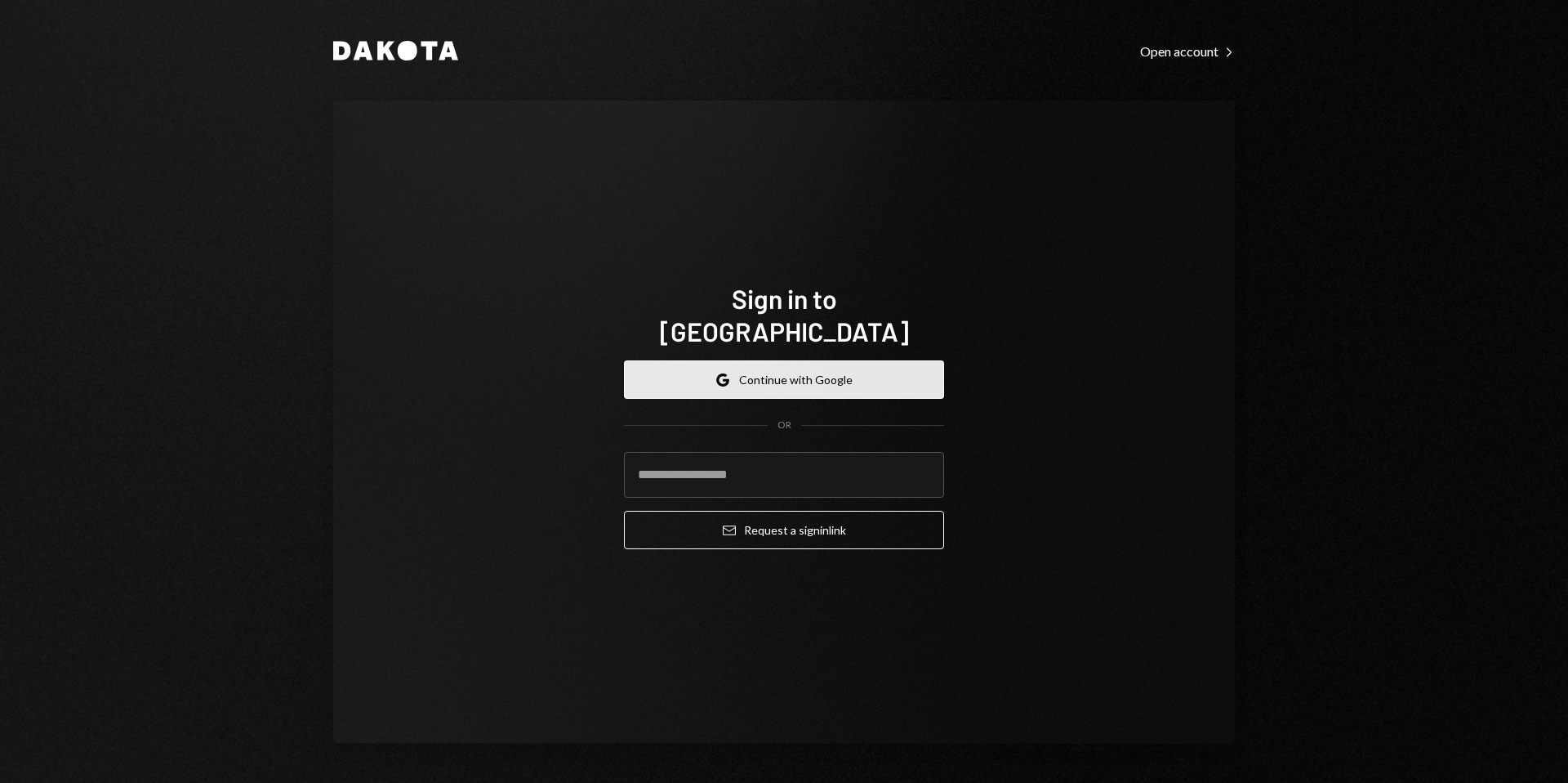
click at [755, 360] on button "Google Continue with Google" at bounding box center [784, 379] width 320 height 38
